Goal: Transaction & Acquisition: Obtain resource

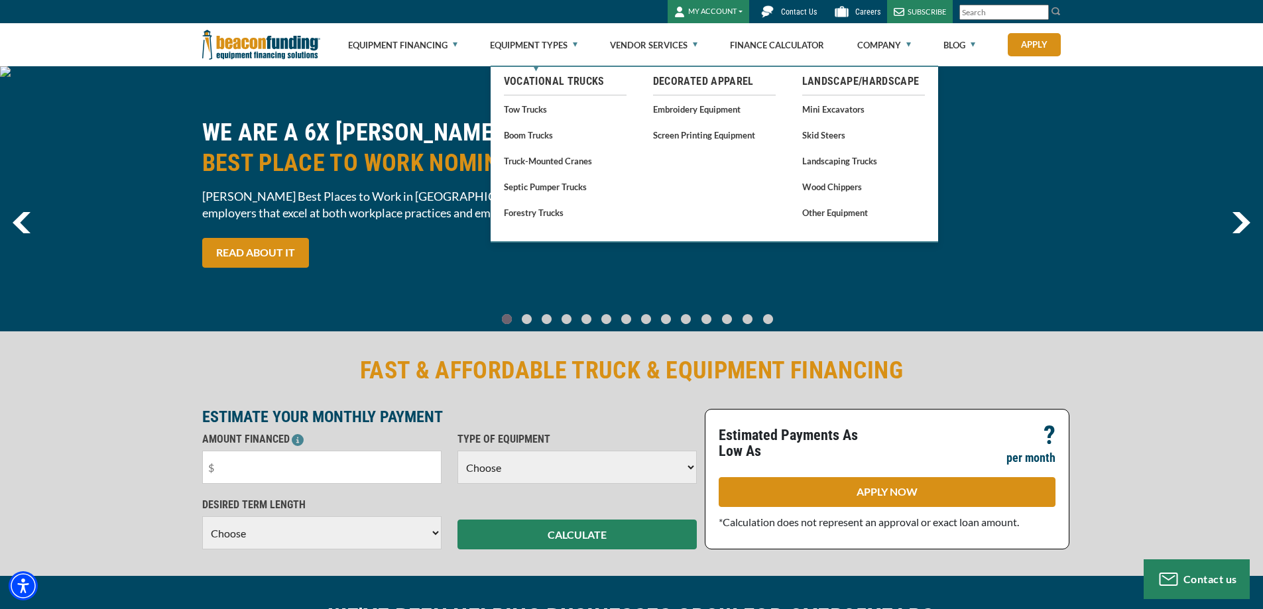
click at [525, 110] on link "Tow Trucks" at bounding box center [565, 109] width 123 height 17
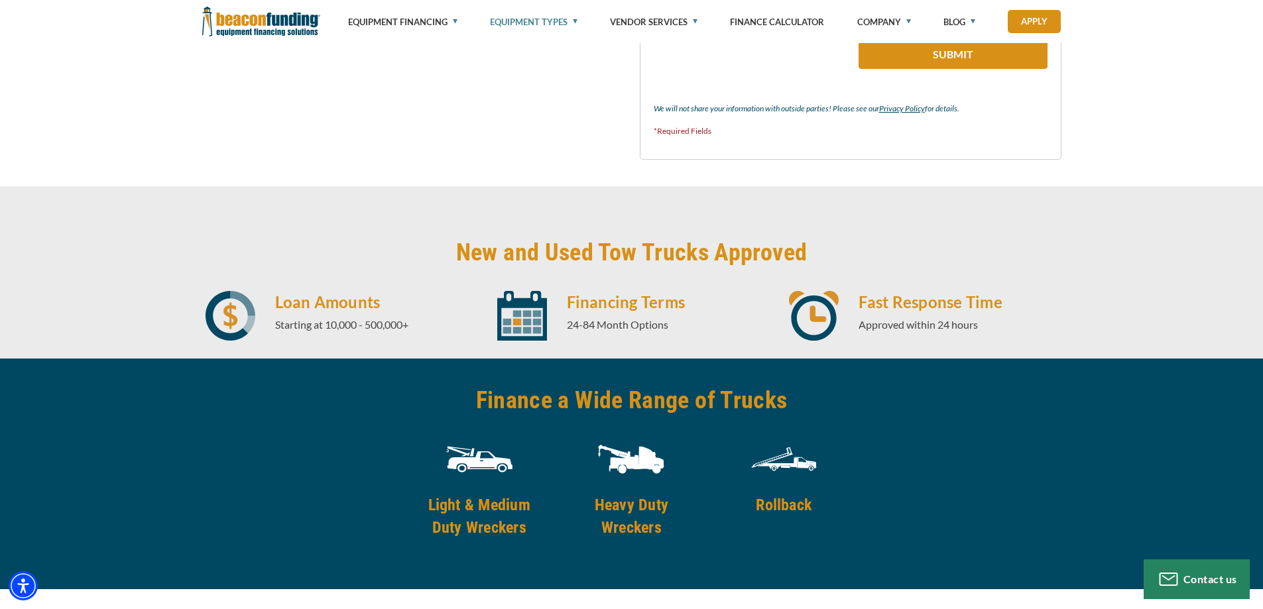
scroll to position [1591, 0]
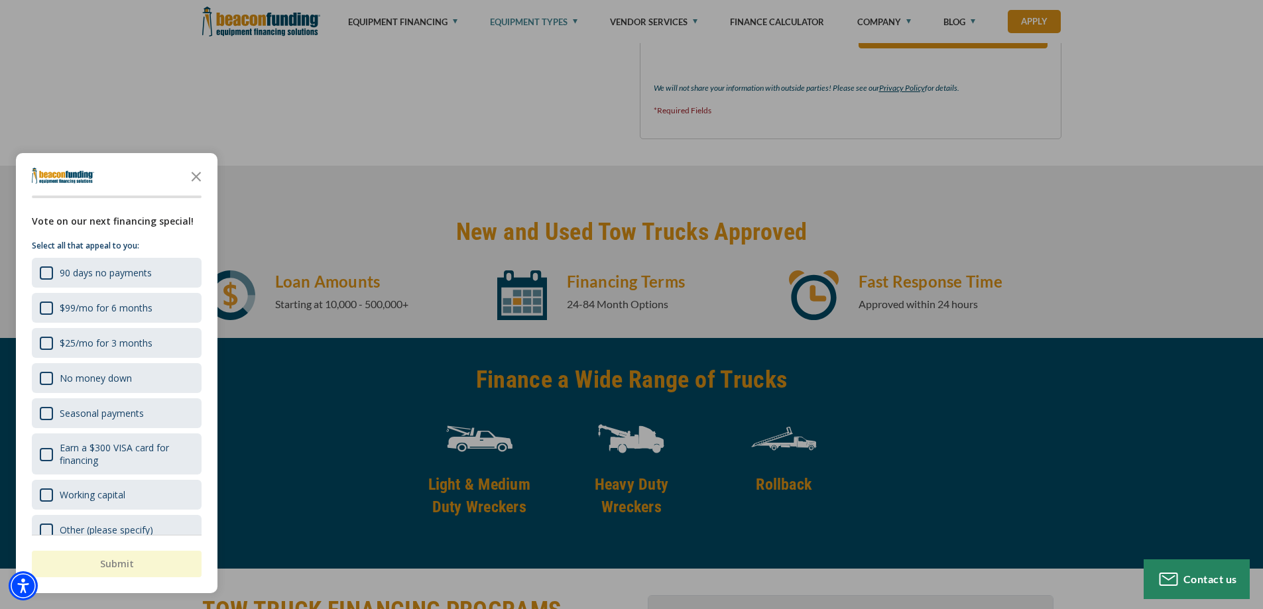
click at [786, 434] on div at bounding box center [631, 304] width 1263 height 609
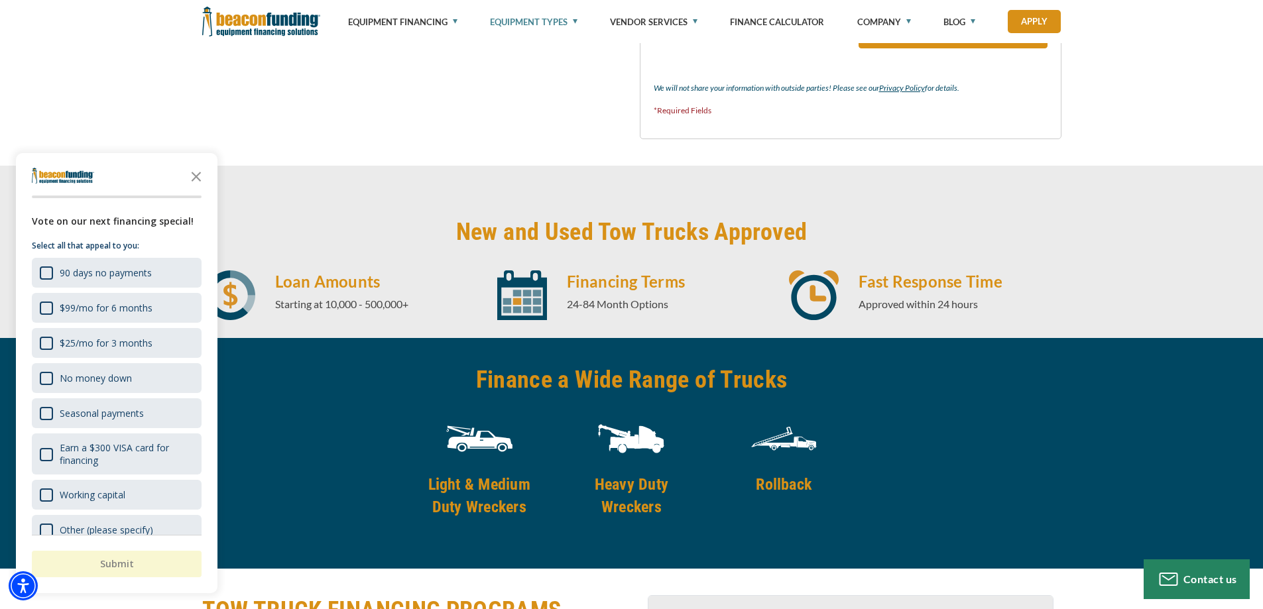
click at [786, 442] on img at bounding box center [784, 439] width 66 height 66
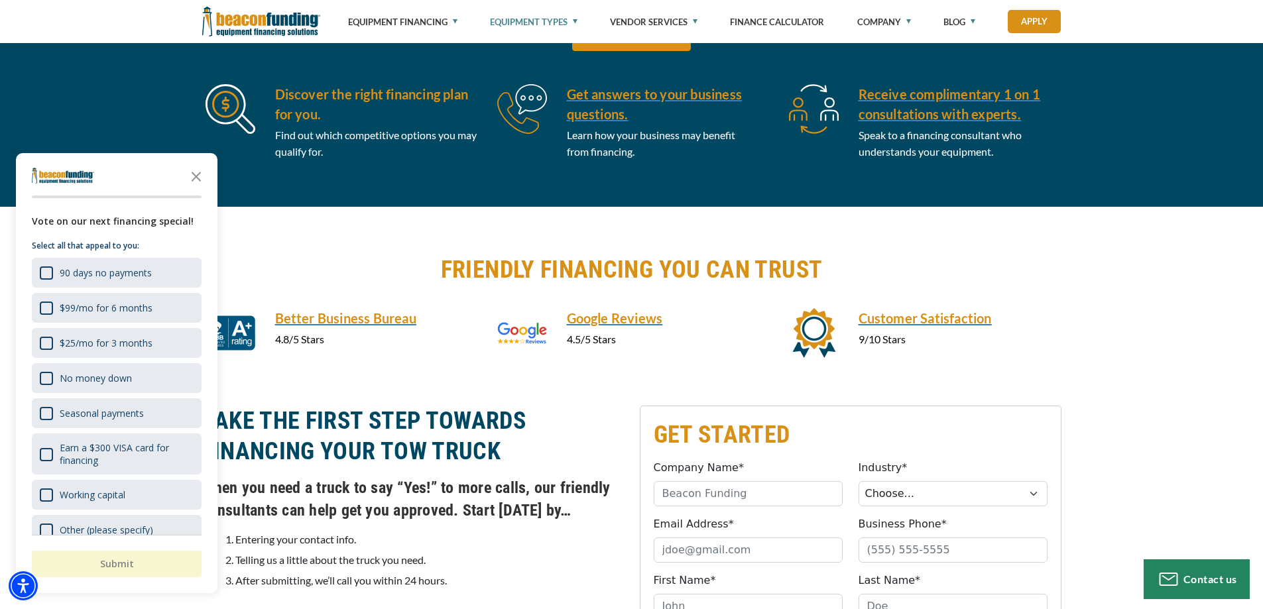
scroll to position [619, 0]
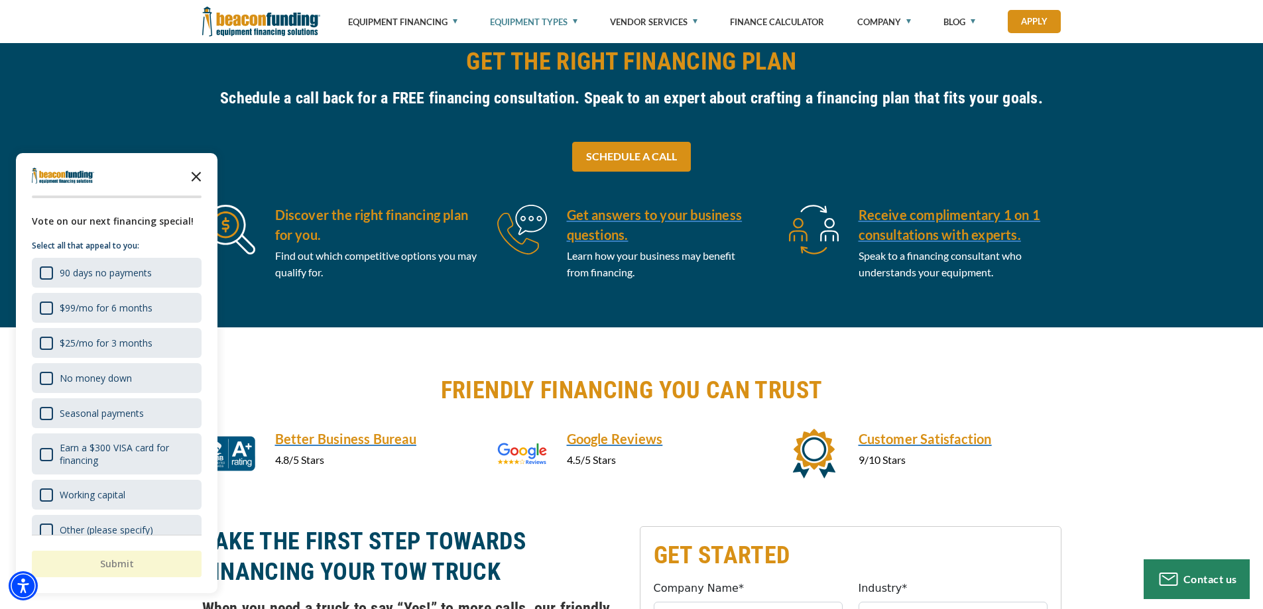
click at [197, 176] on polygon "Close the survey" at bounding box center [197, 177] width 10 height 10
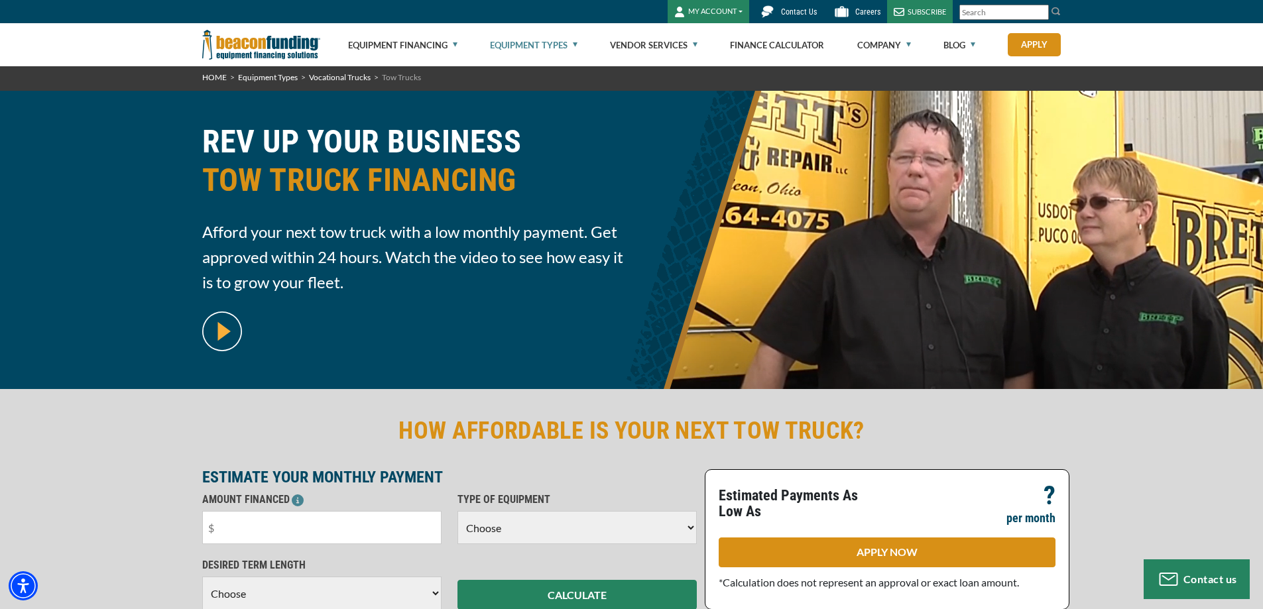
scroll to position [0, 0]
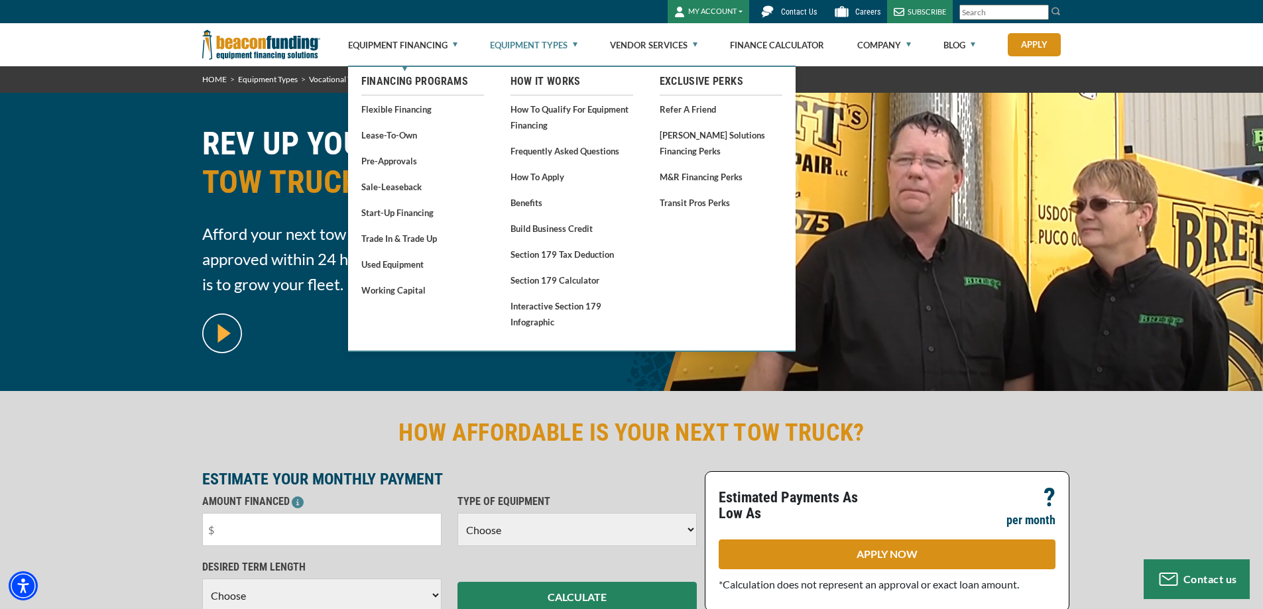
click at [385, 428] on h2 "HOW AFFORDABLE IS YOUR NEXT TOW TRUCK?" at bounding box center [631, 433] width 859 height 30
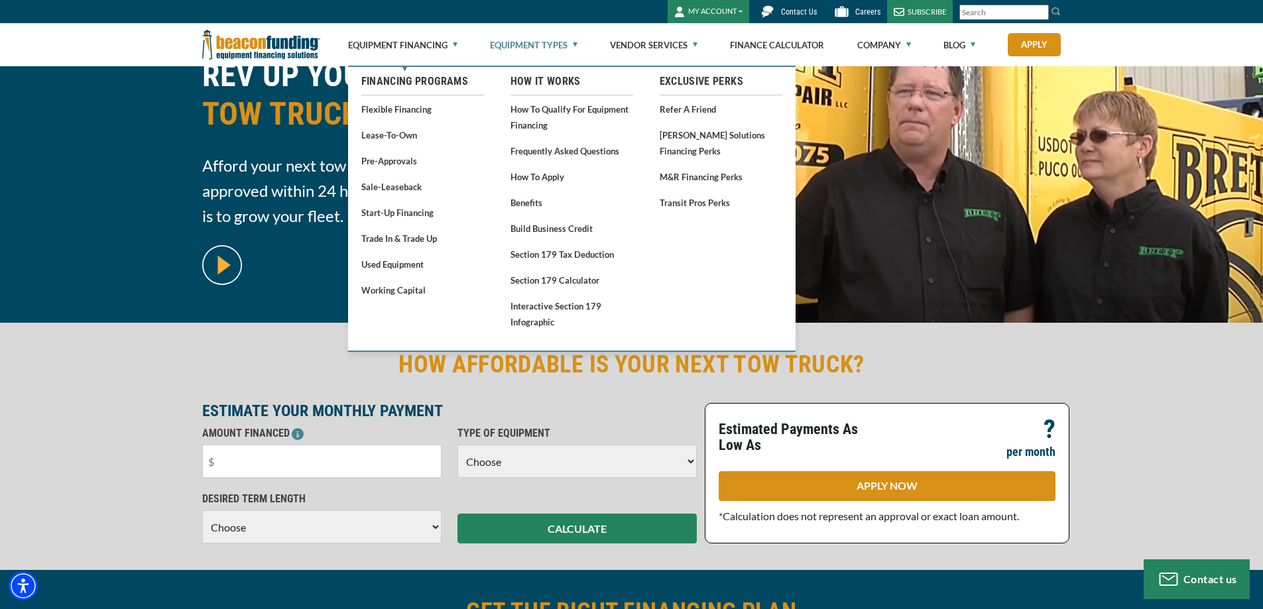
scroll to position [88, 0]
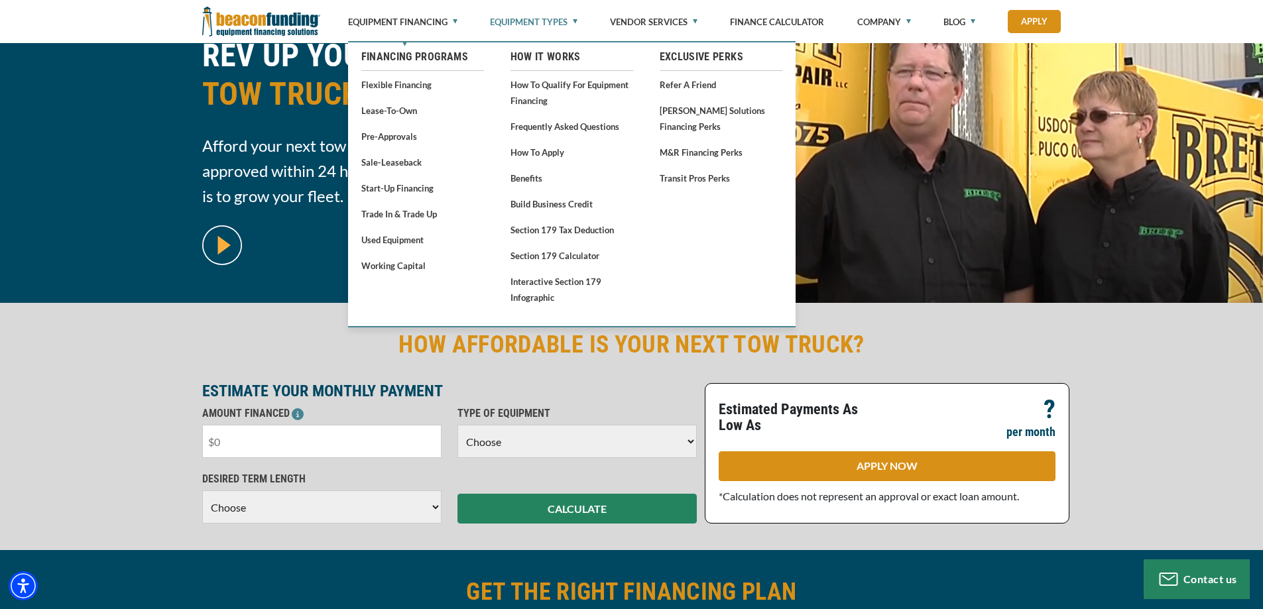
click at [387, 438] on input "text" at bounding box center [321, 441] width 239 height 33
click at [446, 21] on link "Equipment Financing" at bounding box center [402, 22] width 109 height 44
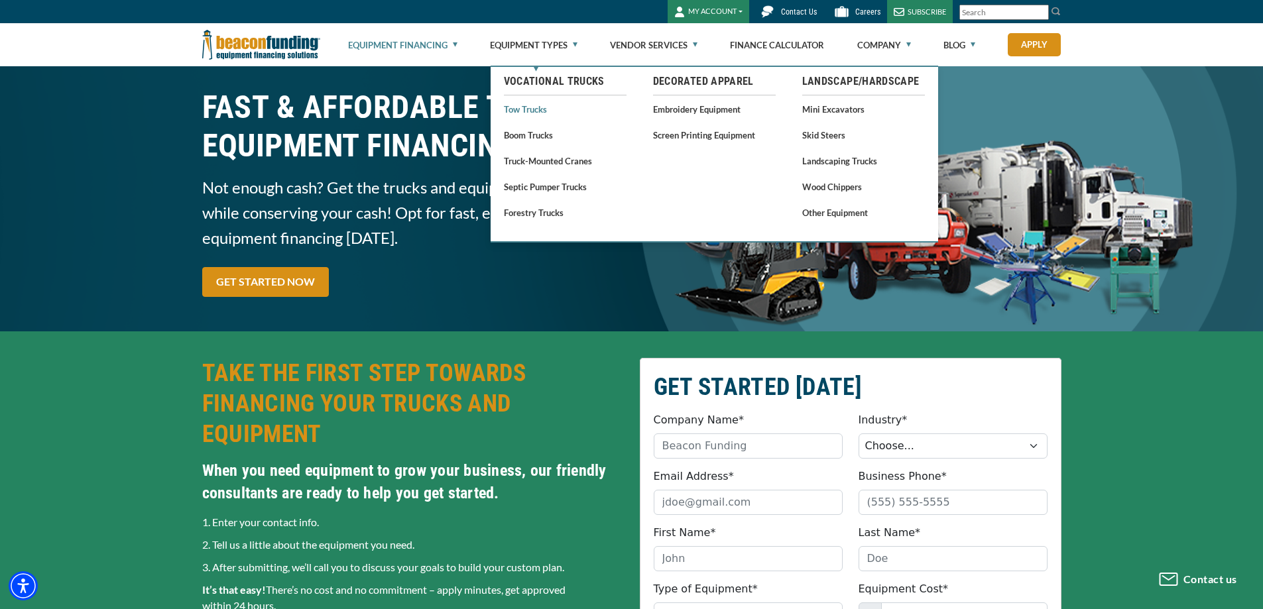
click at [529, 111] on link "Tow Trucks" at bounding box center [565, 109] width 123 height 17
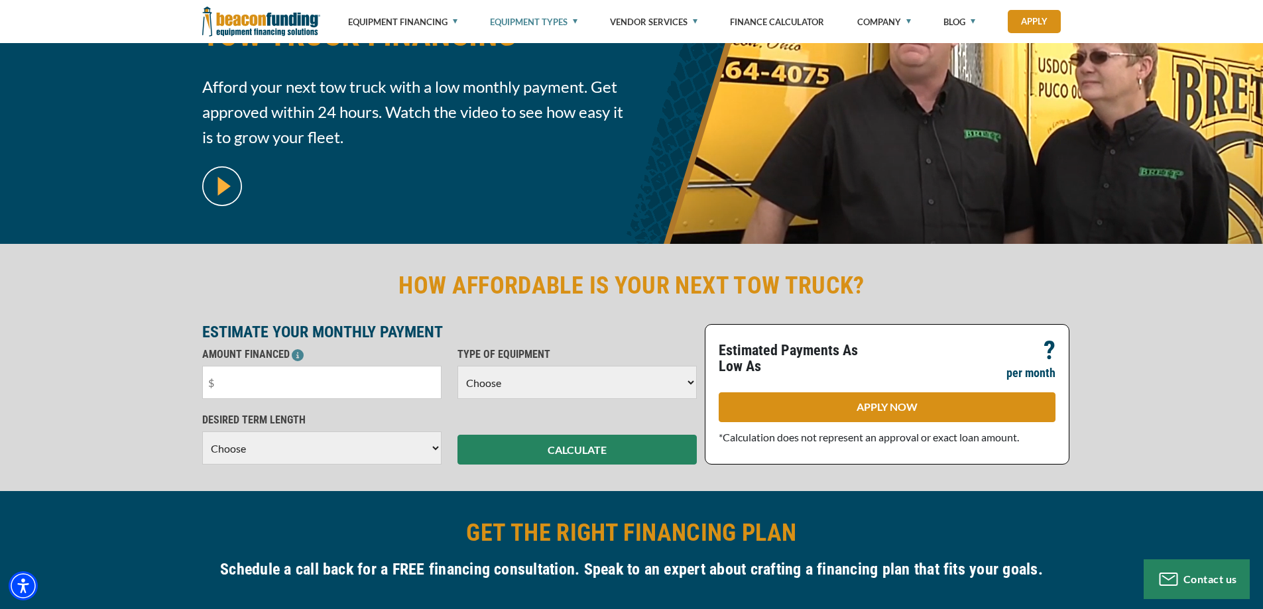
scroll to position [133, 0]
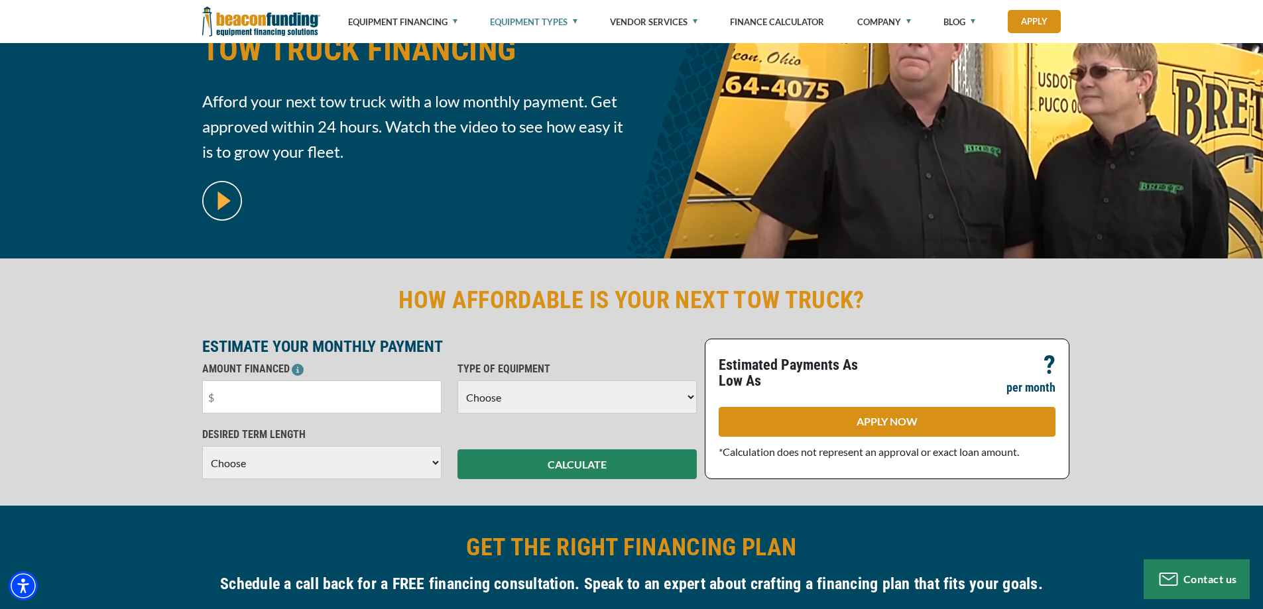
click at [524, 396] on select "Choose Backhoe Boom/Bucket Truck Chipper Commercial Mower Crane DTG/DTF Printin…" at bounding box center [576, 397] width 239 height 33
select select "5"
click at [457, 381] on select "Choose Backhoe Boom/Bucket Truck Chipper Commercial Mower Crane DTG/DTF Printin…" at bounding box center [576, 397] width 239 height 33
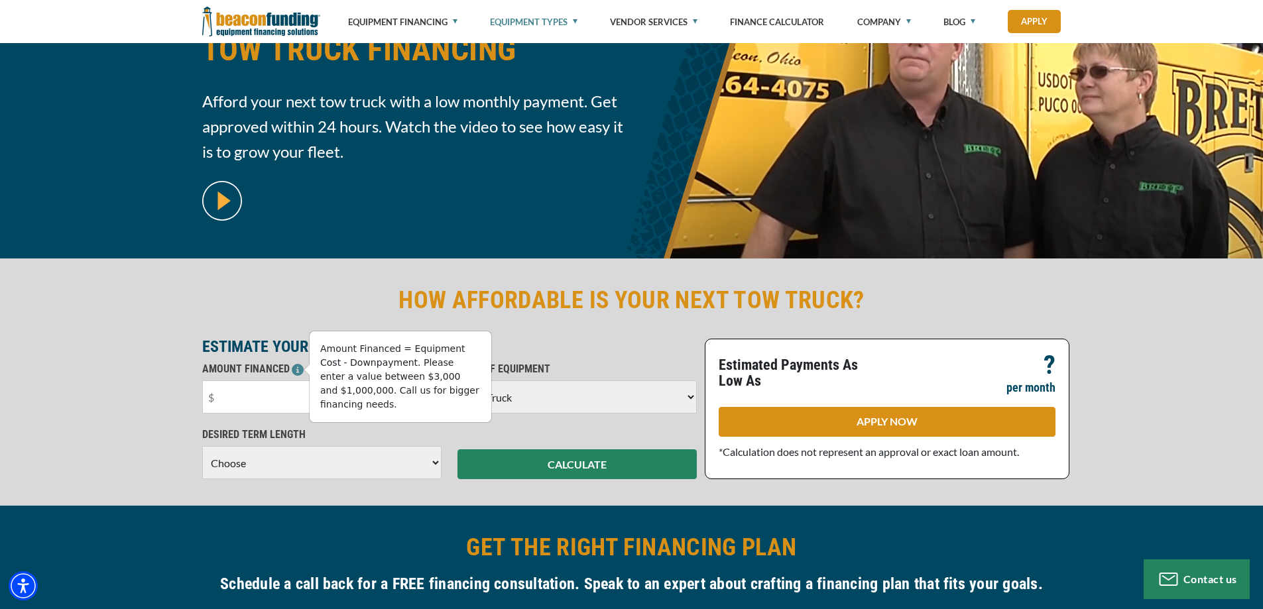
click at [299, 369] on icon at bounding box center [298, 370] width 12 height 12
click at [302, 398] on input "text" at bounding box center [321, 397] width 239 height 33
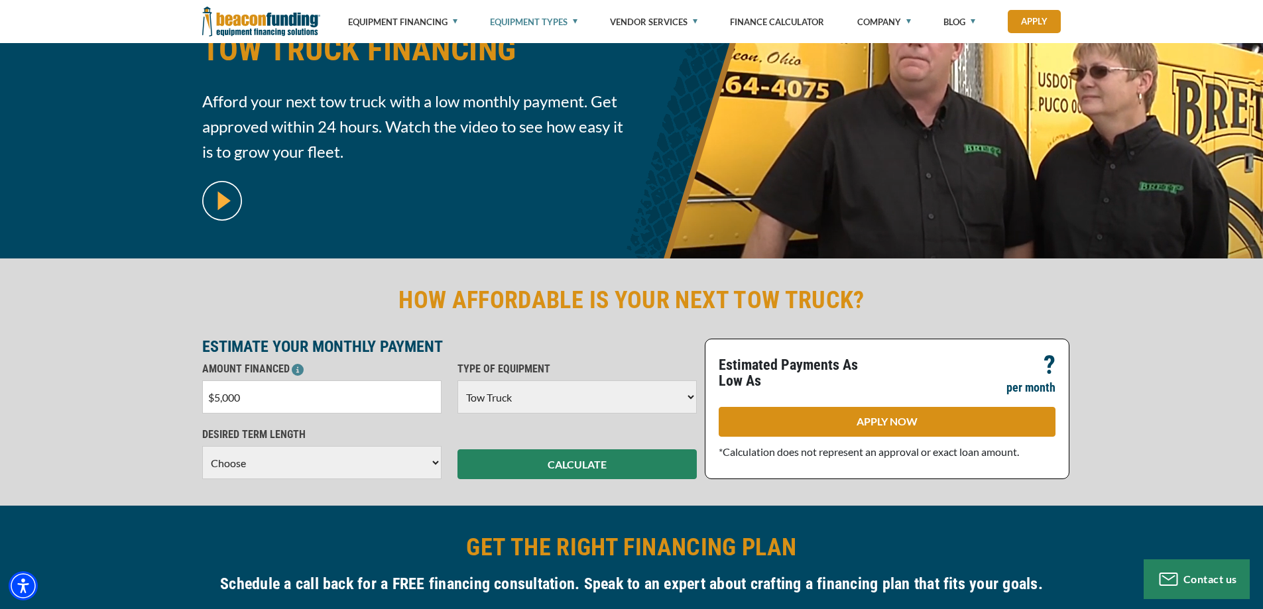
type input "$50,000"
click at [424, 461] on select "Choose 36 Months 48 Months 60 Months" at bounding box center [321, 462] width 239 height 33
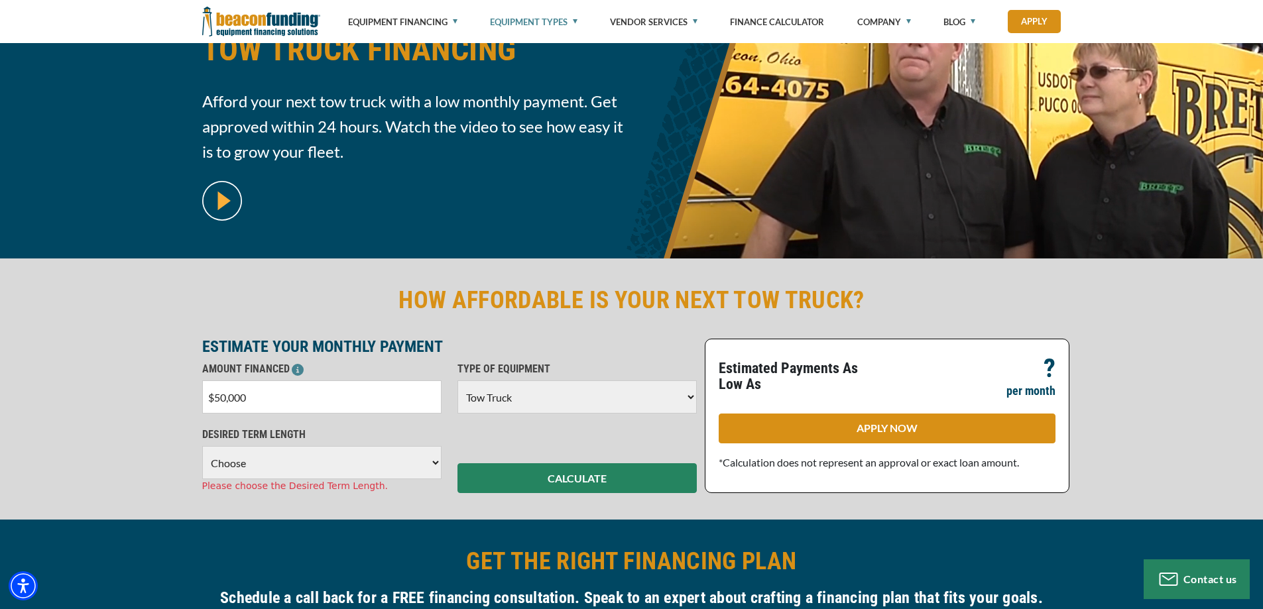
select select "60"
click at [202, 446] on select "Choose 36 Months 48 Months 60 Months" at bounding box center [321, 462] width 239 height 33
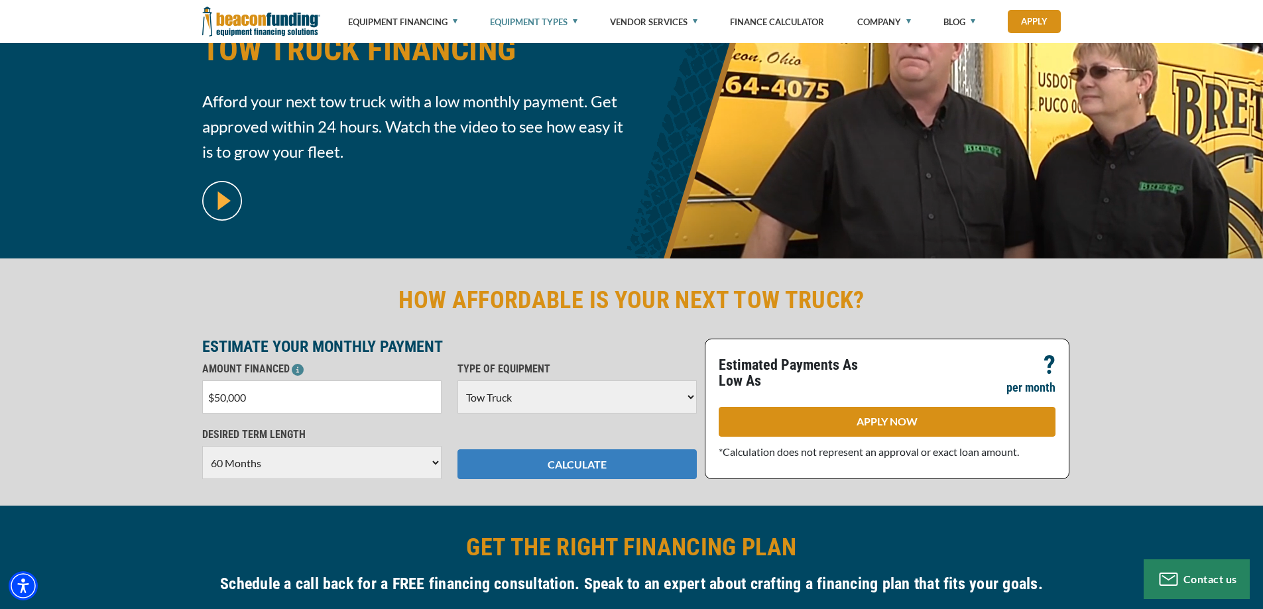
click at [549, 464] on button "CALCULATE" at bounding box center [576, 465] width 239 height 30
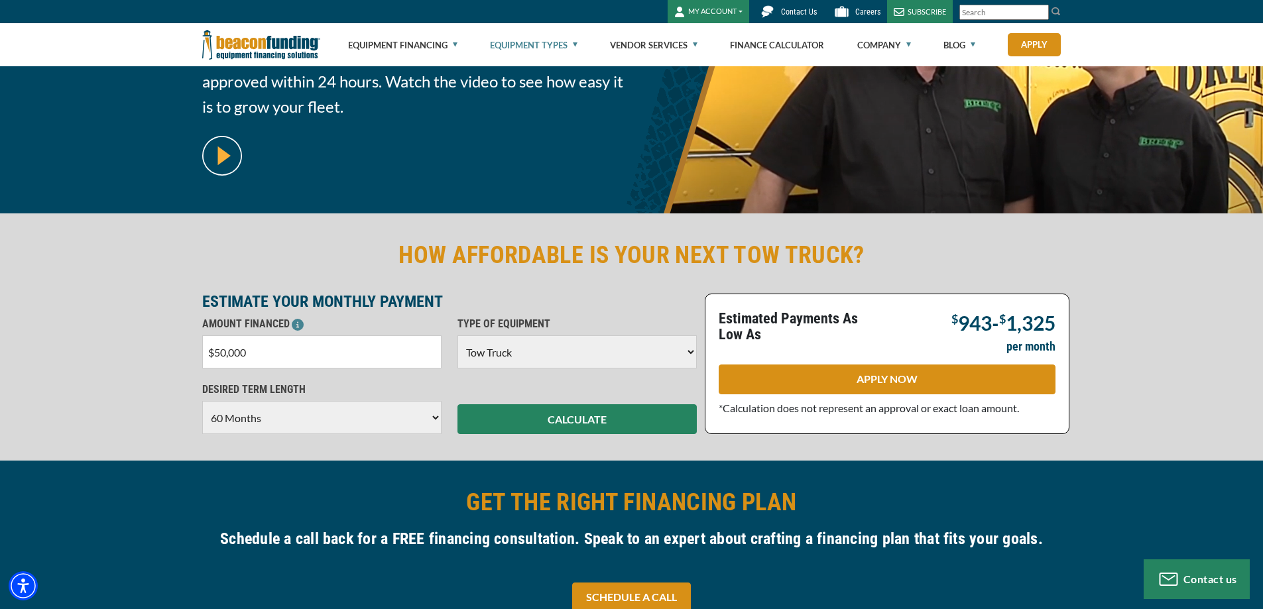
scroll to position [0, 0]
